Goal: Find specific page/section: Find specific page/section

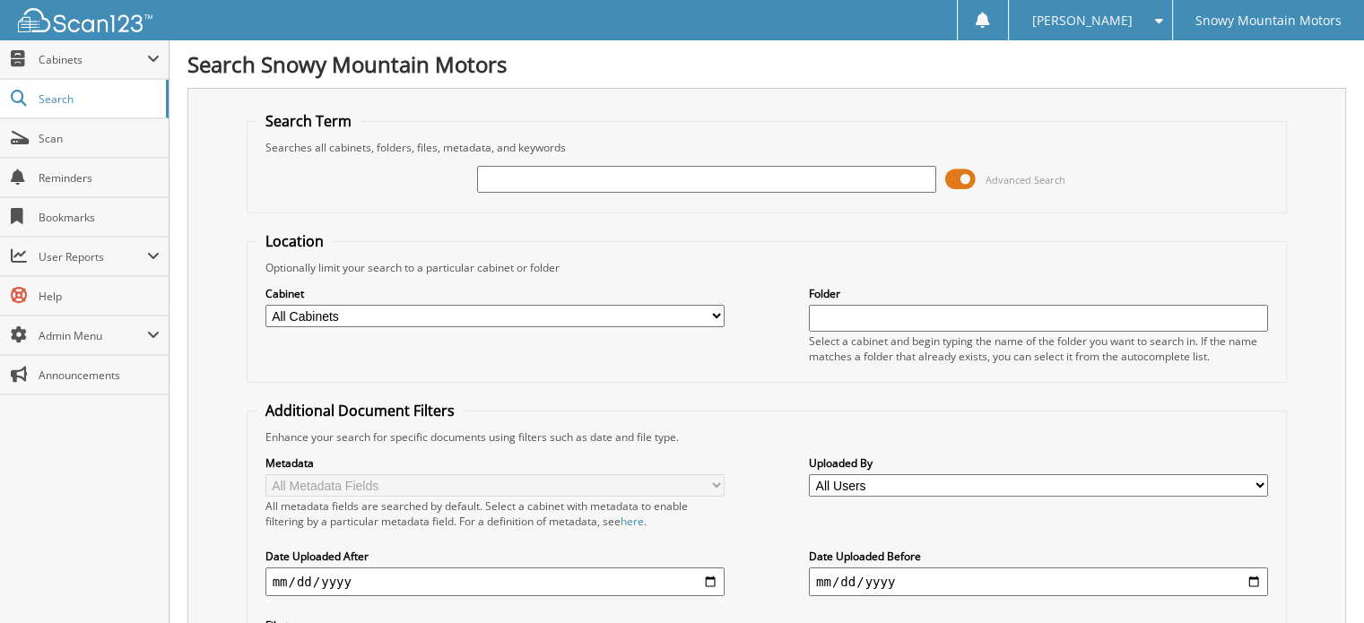
click at [962, 177] on span at bounding box center [960, 179] width 30 height 27
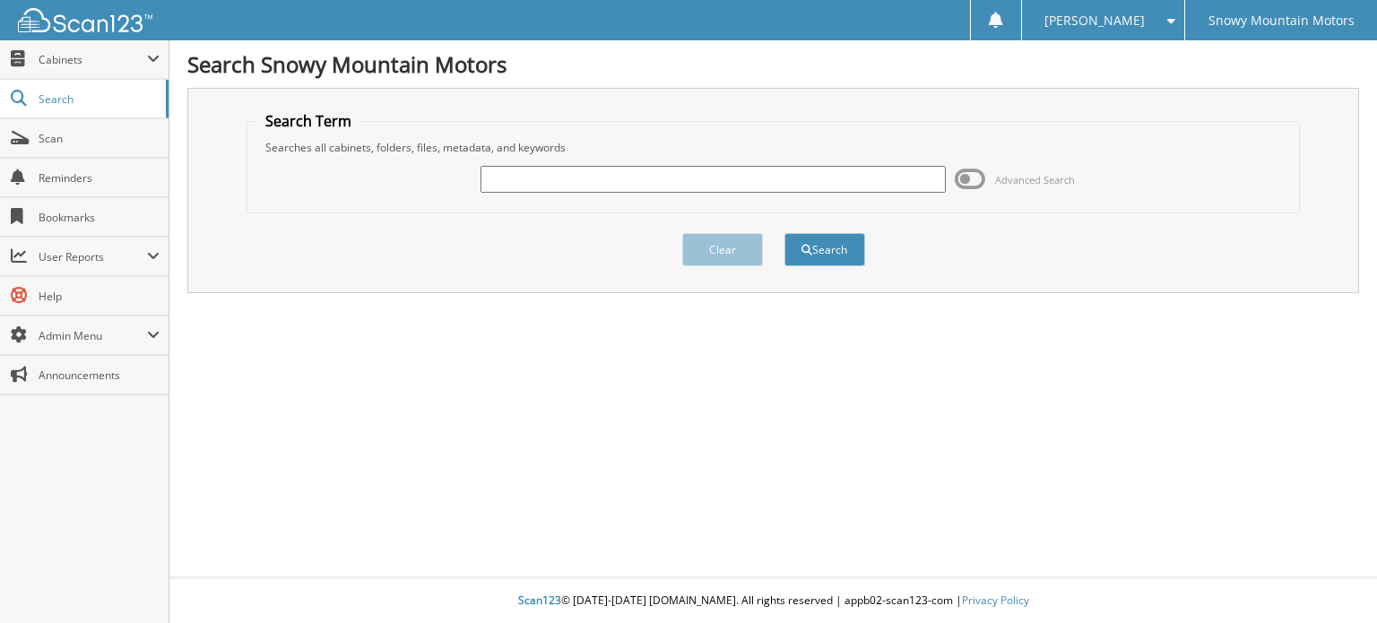
click at [542, 180] on input "text" at bounding box center [713, 179] width 465 height 27
type input "6060961"
click at [784, 233] on button "Search" at bounding box center [824, 249] width 81 height 33
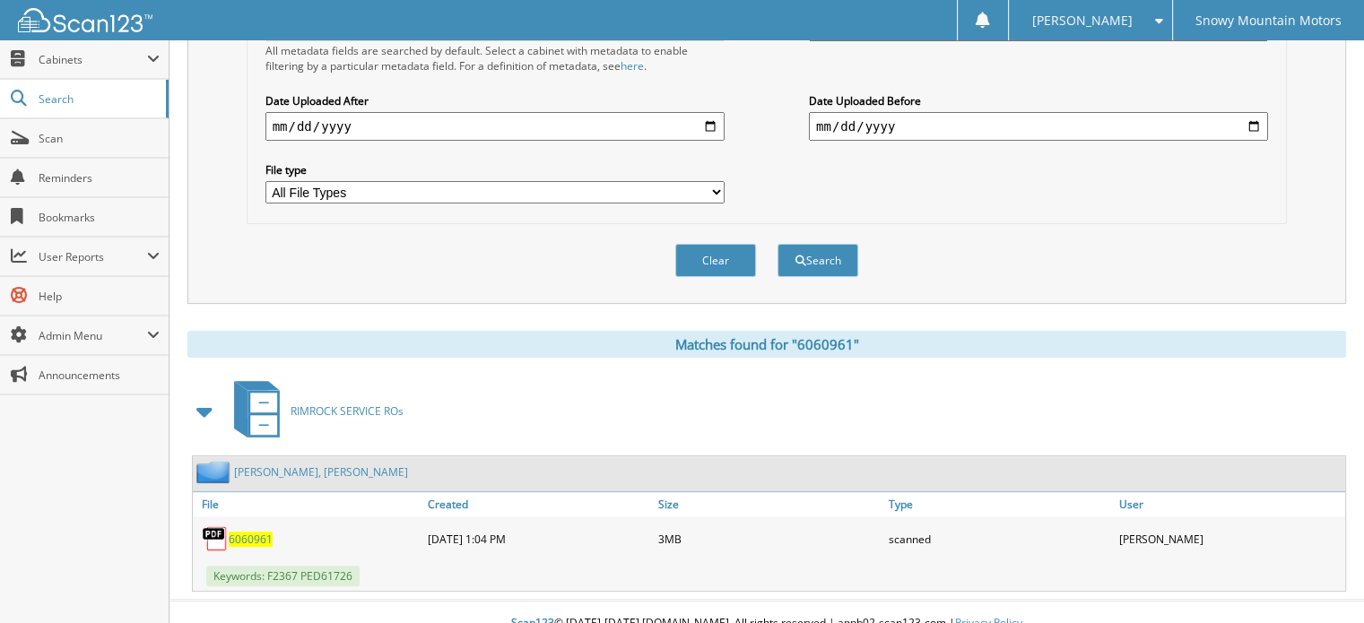
scroll to position [458, 0]
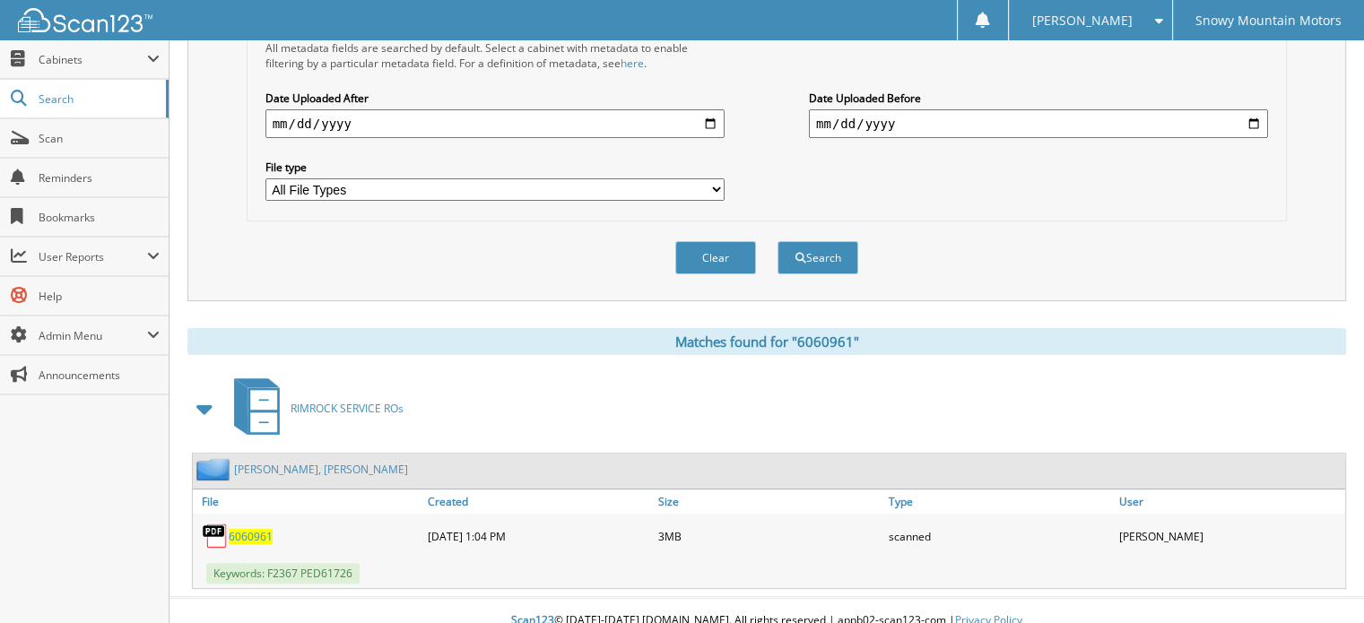
click at [251, 529] on span "6060961" at bounding box center [251, 536] width 44 height 15
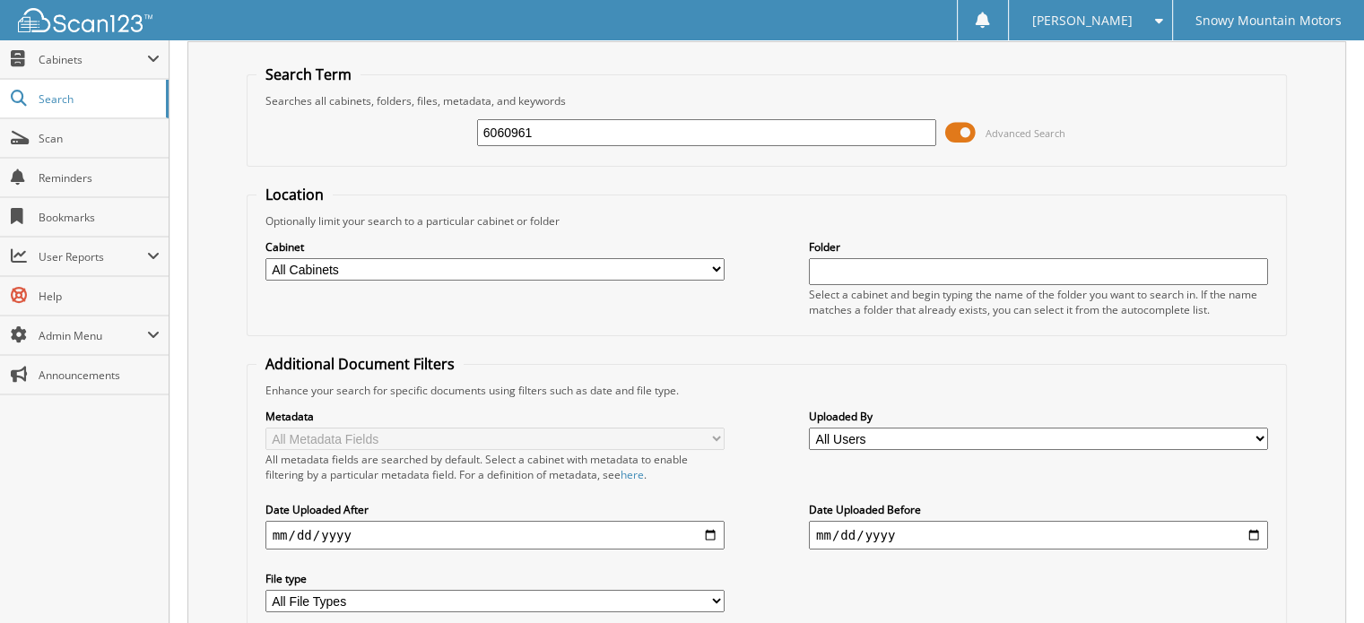
scroll to position [0, 0]
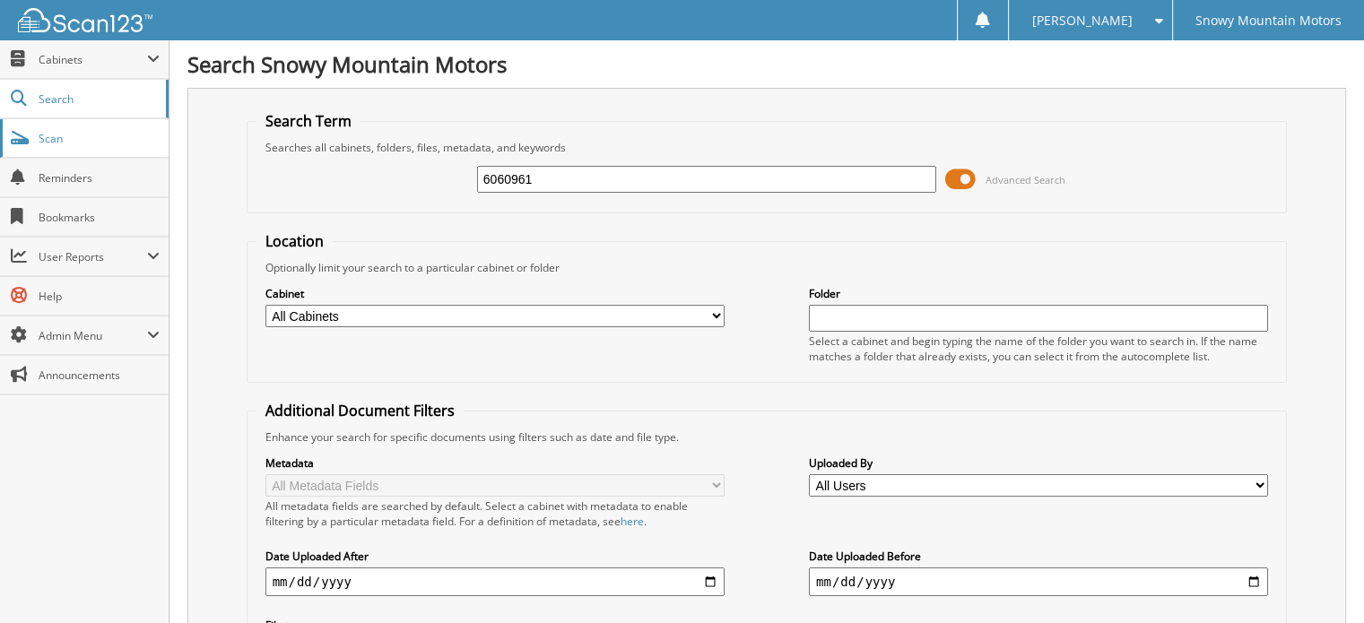
click at [77, 137] on span "Scan" at bounding box center [99, 138] width 121 height 15
